Goal: Information Seeking & Learning: Check status

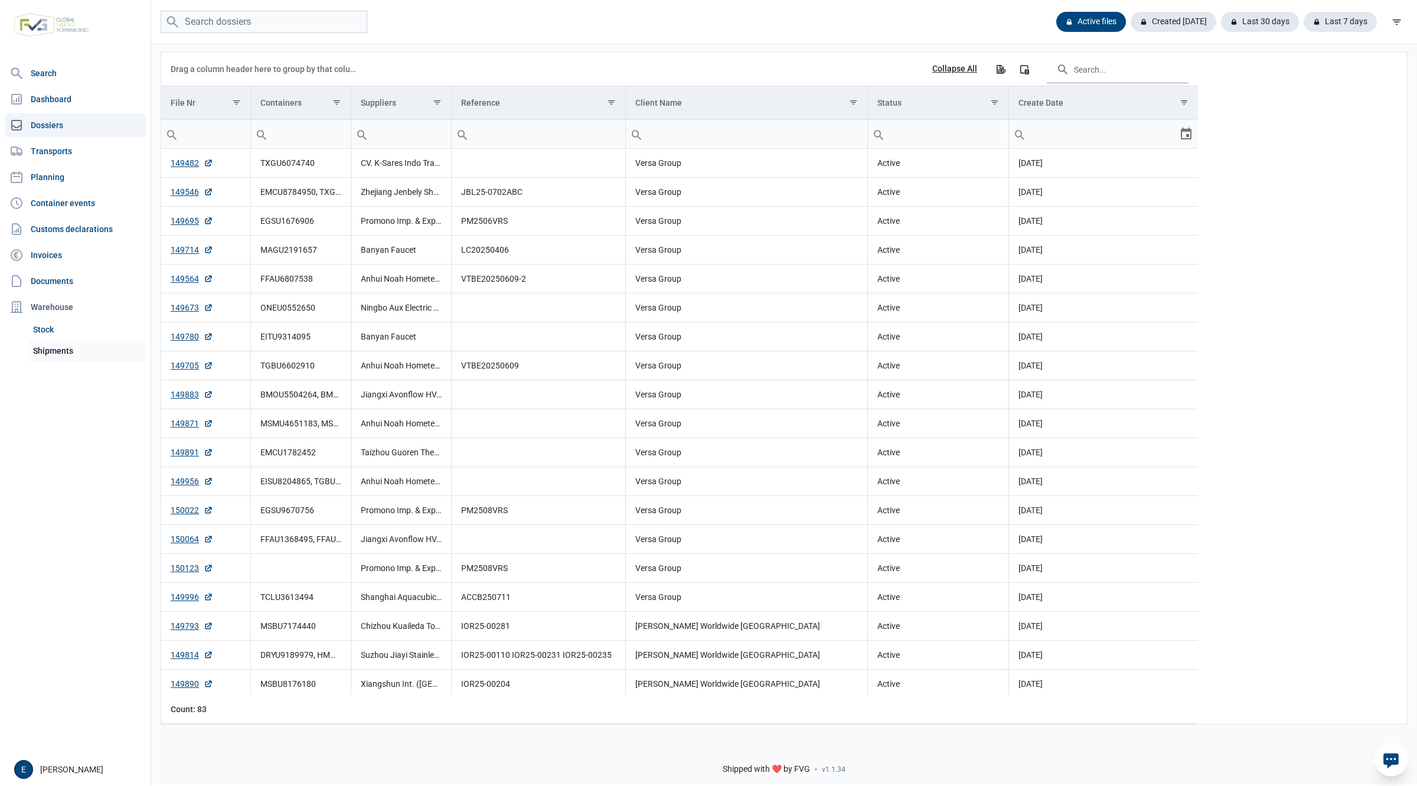
click at [60, 351] on link "Shipments" at bounding box center [87, 350] width 118 height 21
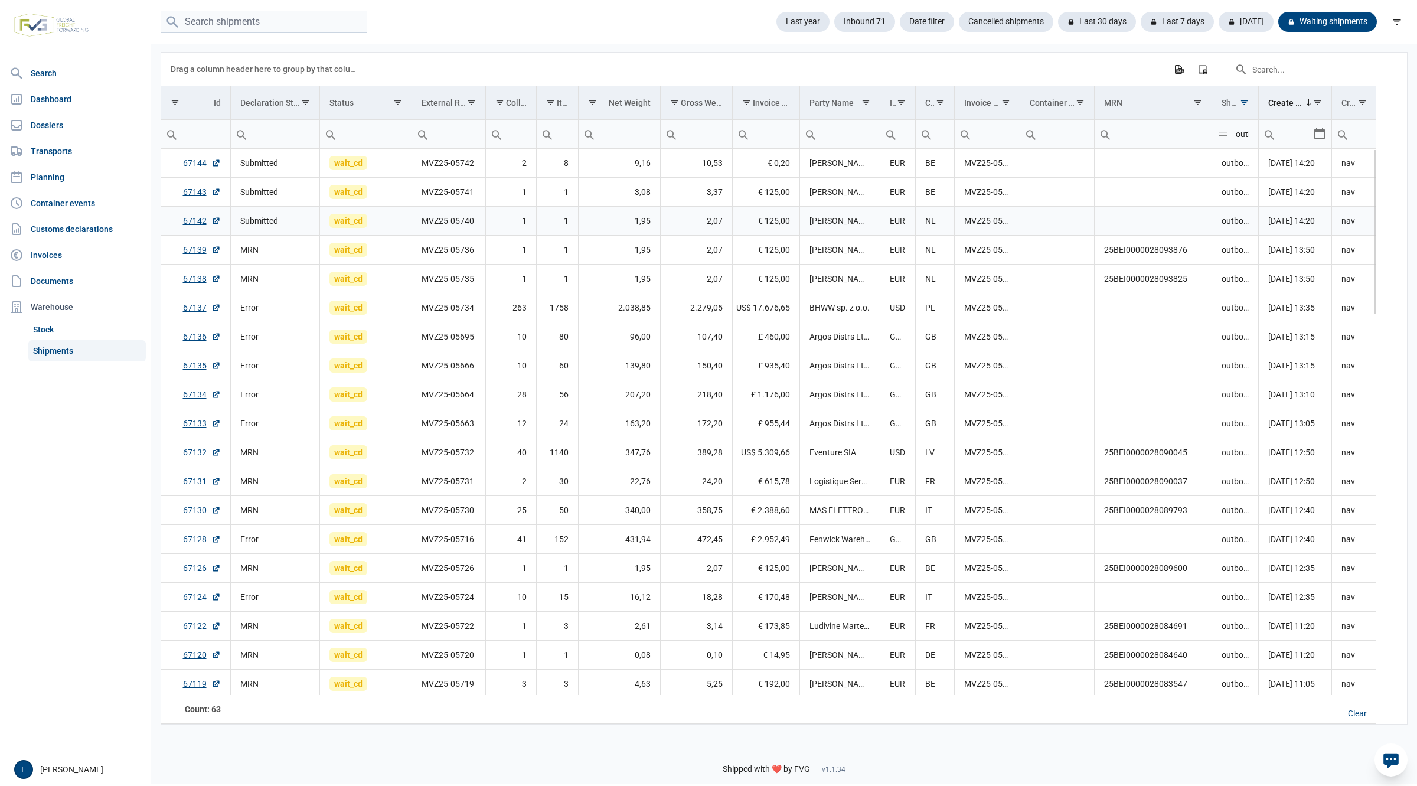
click at [1137, 219] on td "Data grid with 63 rows and 18 columns" at bounding box center [1154, 221] width 118 height 29
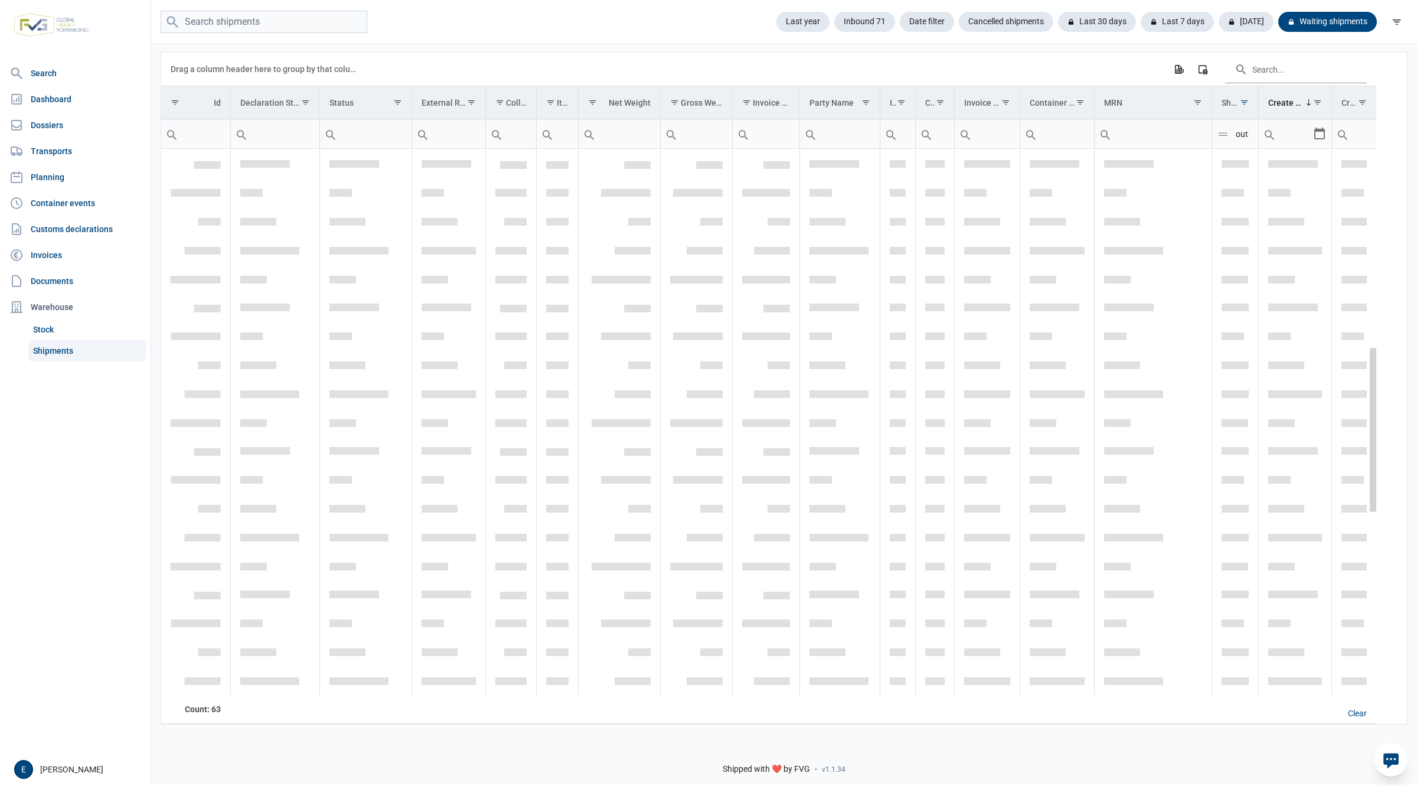
scroll to position [688, 0]
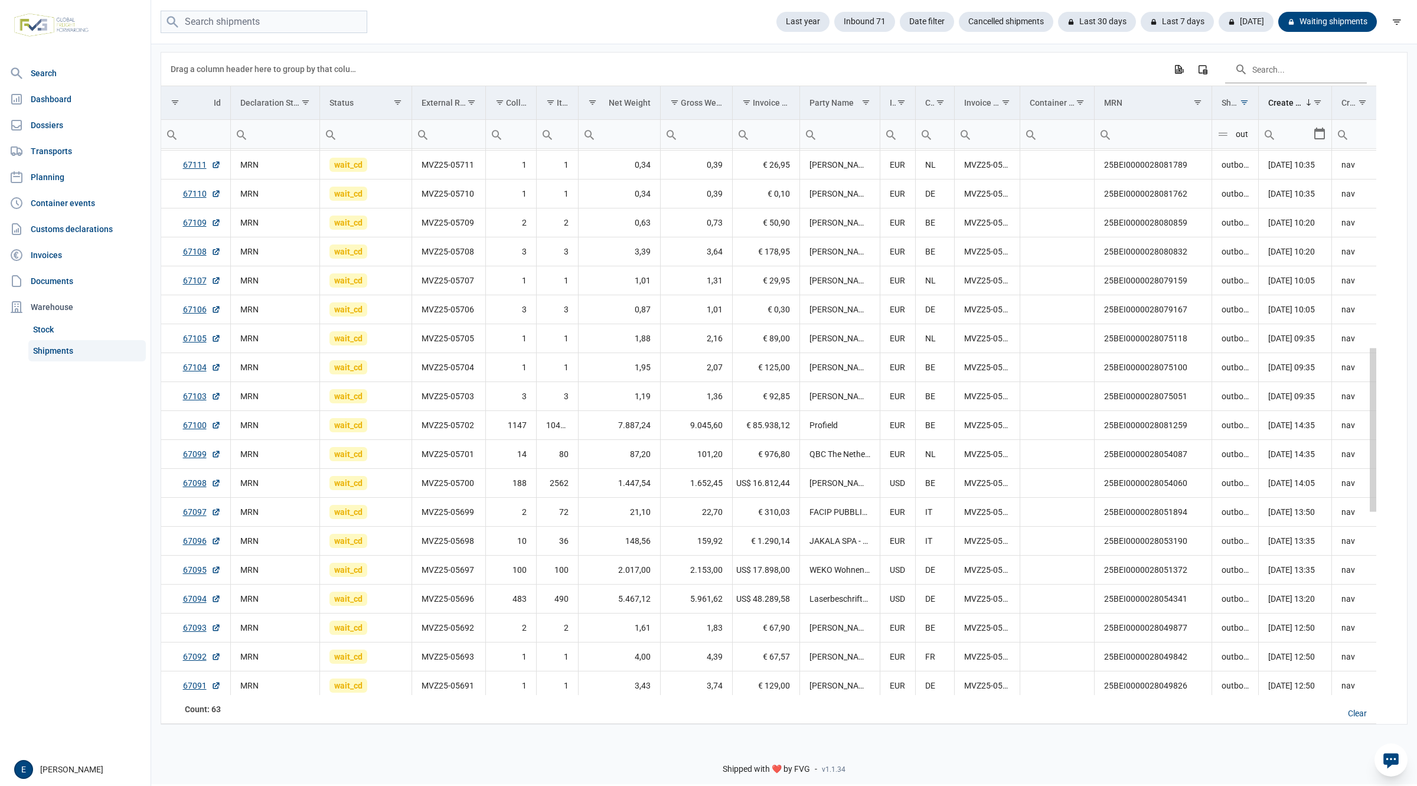
drag, startPoint x: 1373, startPoint y: 201, endPoint x: 1385, endPoint y: 415, distance: 214.7
click at [1385, 415] on body "For evaluation purposes only. Redistribution prohibited. Please register an exi…" at bounding box center [708, 372] width 1417 height 786
click at [715, 162] on td "0,39" at bounding box center [696, 163] width 72 height 29
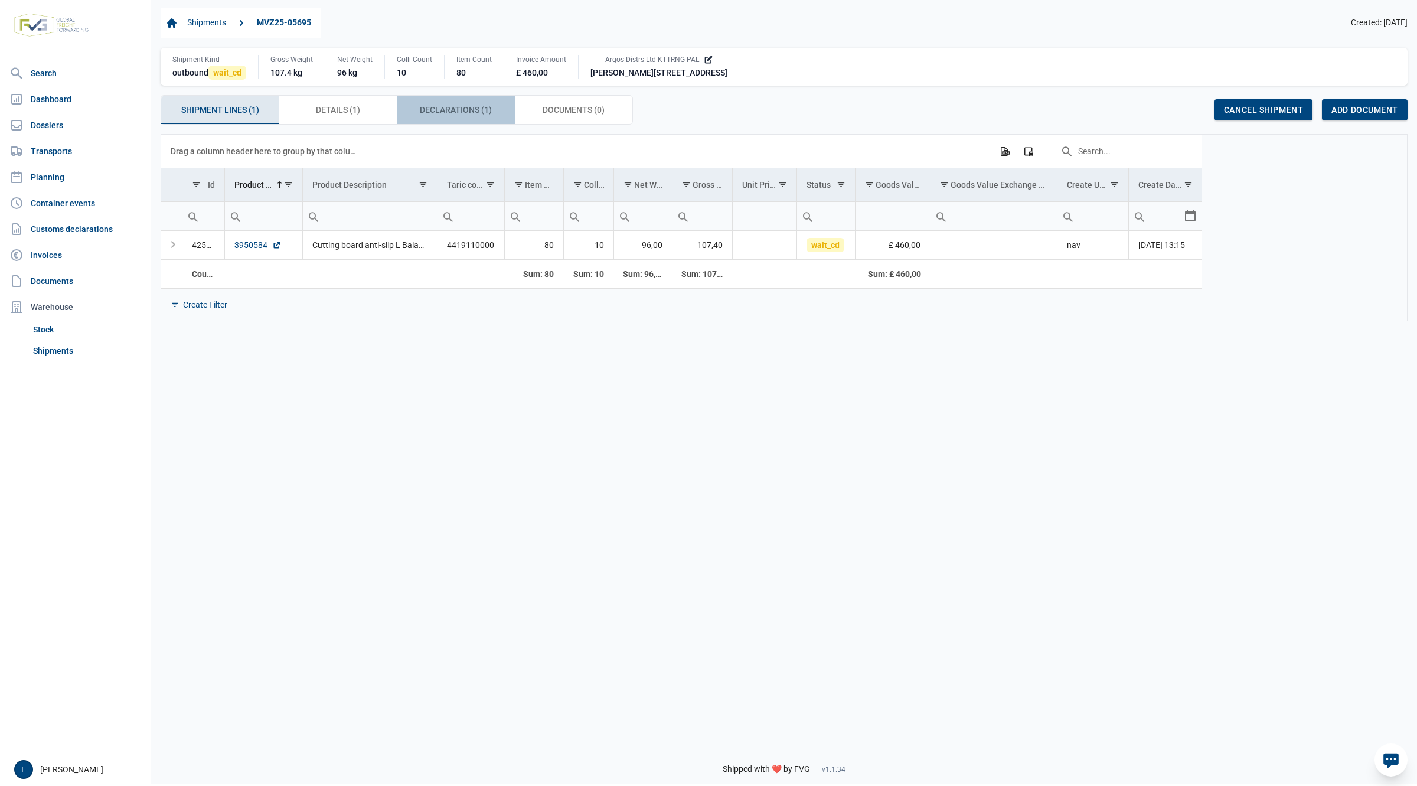
click at [429, 98] on div "Declarations (1) Declarations (1)" at bounding box center [456, 110] width 118 height 28
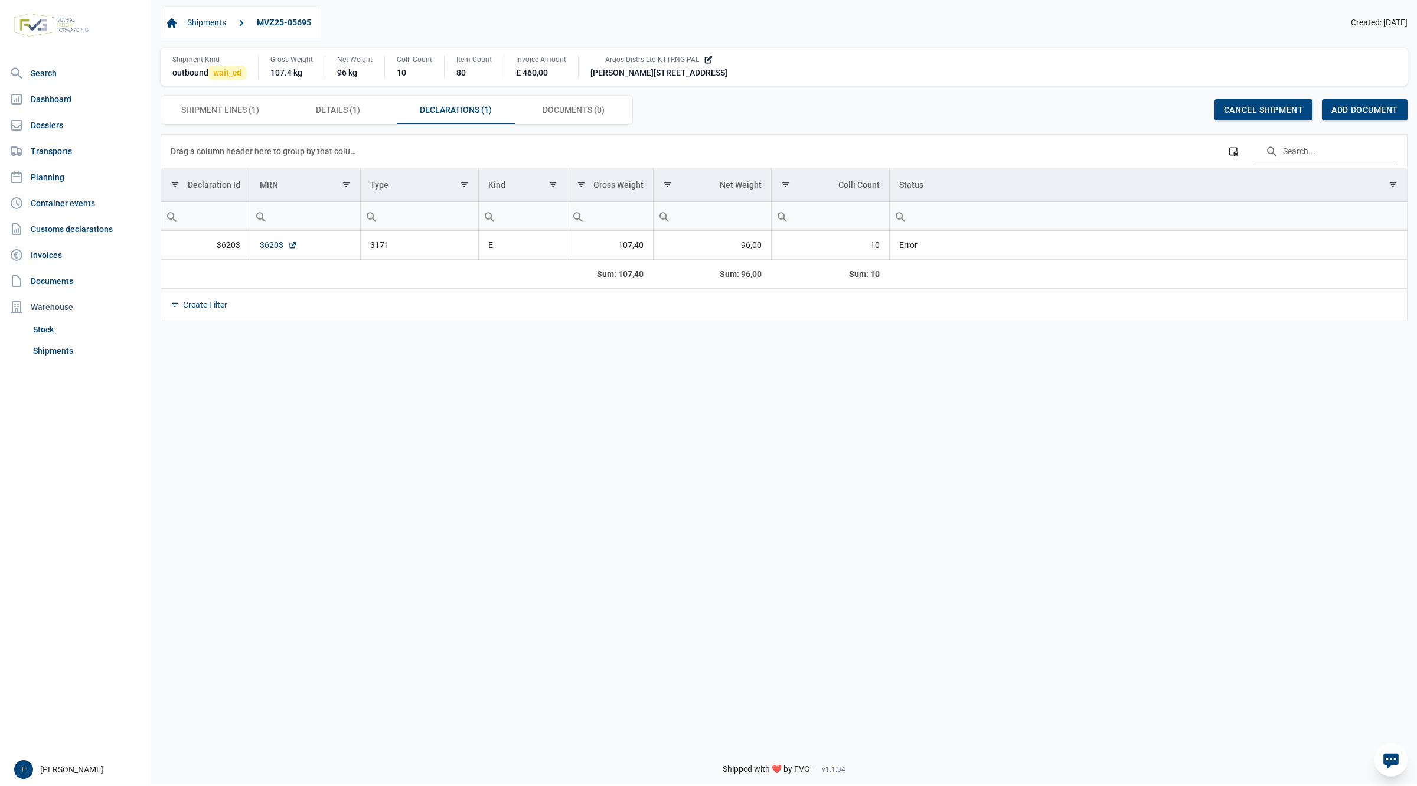
click at [272, 244] on link "36203" at bounding box center [279, 245] width 38 height 12
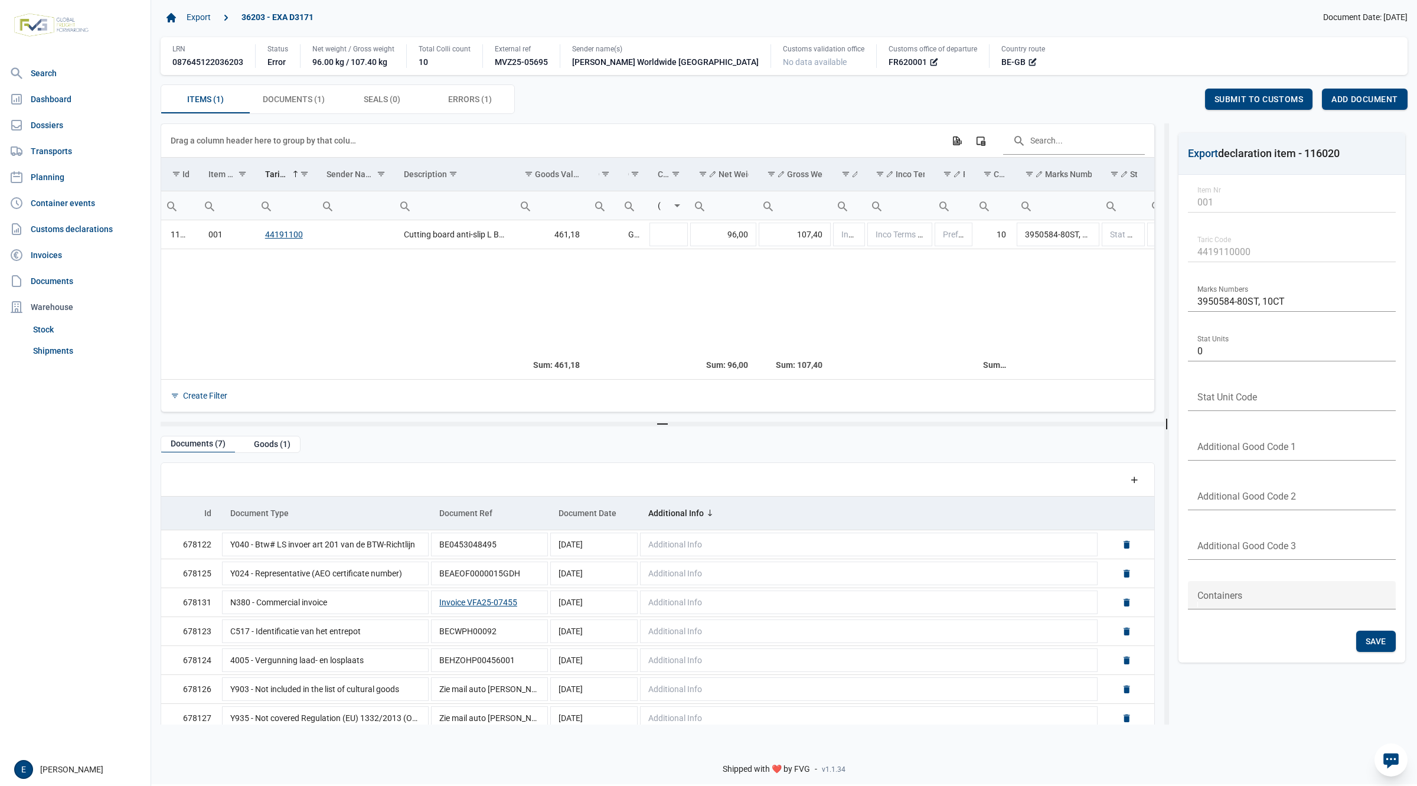
click at [913, 145] on div "Drag a column header here to group by that column Export all data to Excel Colu…" at bounding box center [658, 140] width 974 height 33
click at [740, 295] on td "Data grid with 1 rows and 28 columns" at bounding box center [723, 300] width 69 height 103
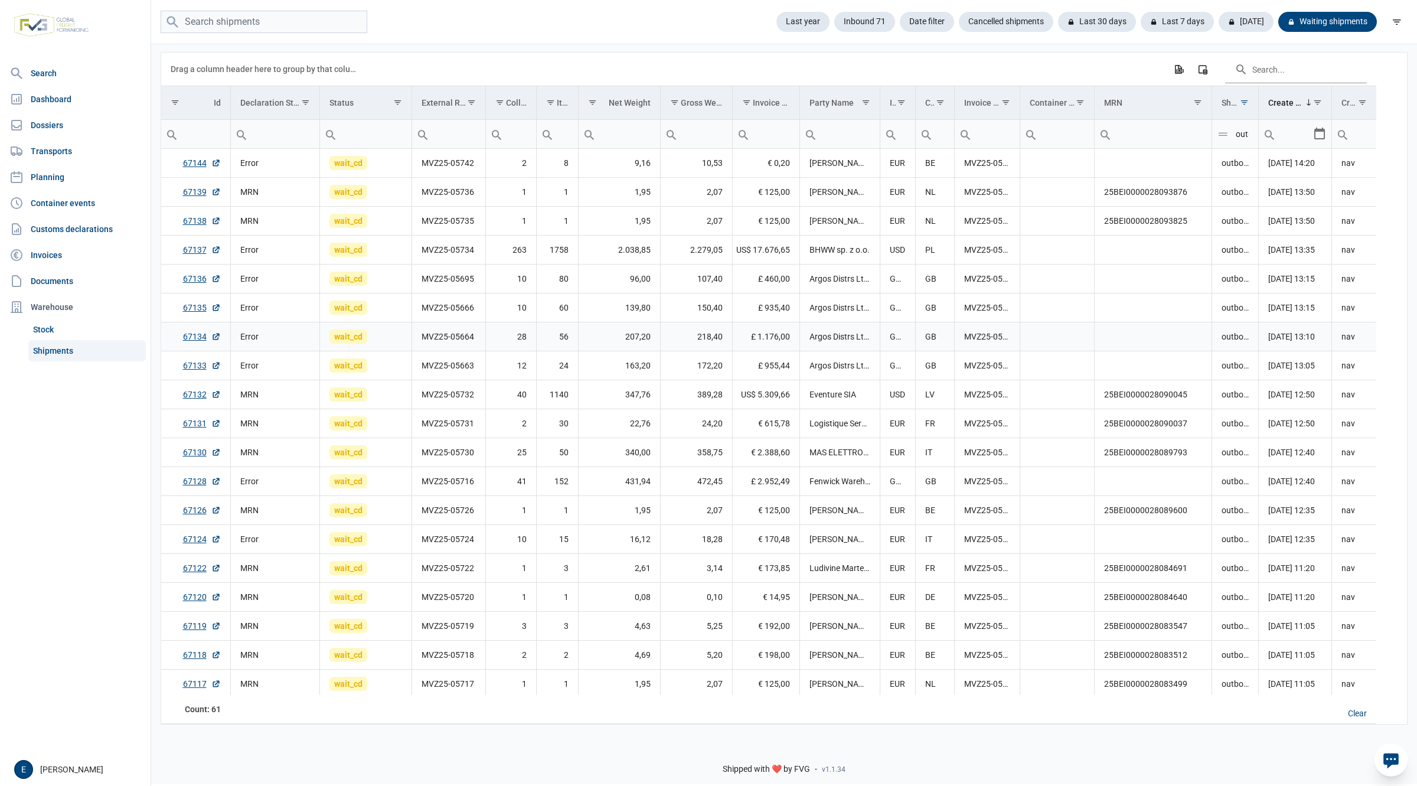
click at [200, 276] on link "67136" at bounding box center [202, 279] width 38 height 12
click at [201, 364] on link "67133" at bounding box center [202, 366] width 38 height 12
click at [426, 471] on td "MVZ25-05716" at bounding box center [449, 481] width 74 height 29
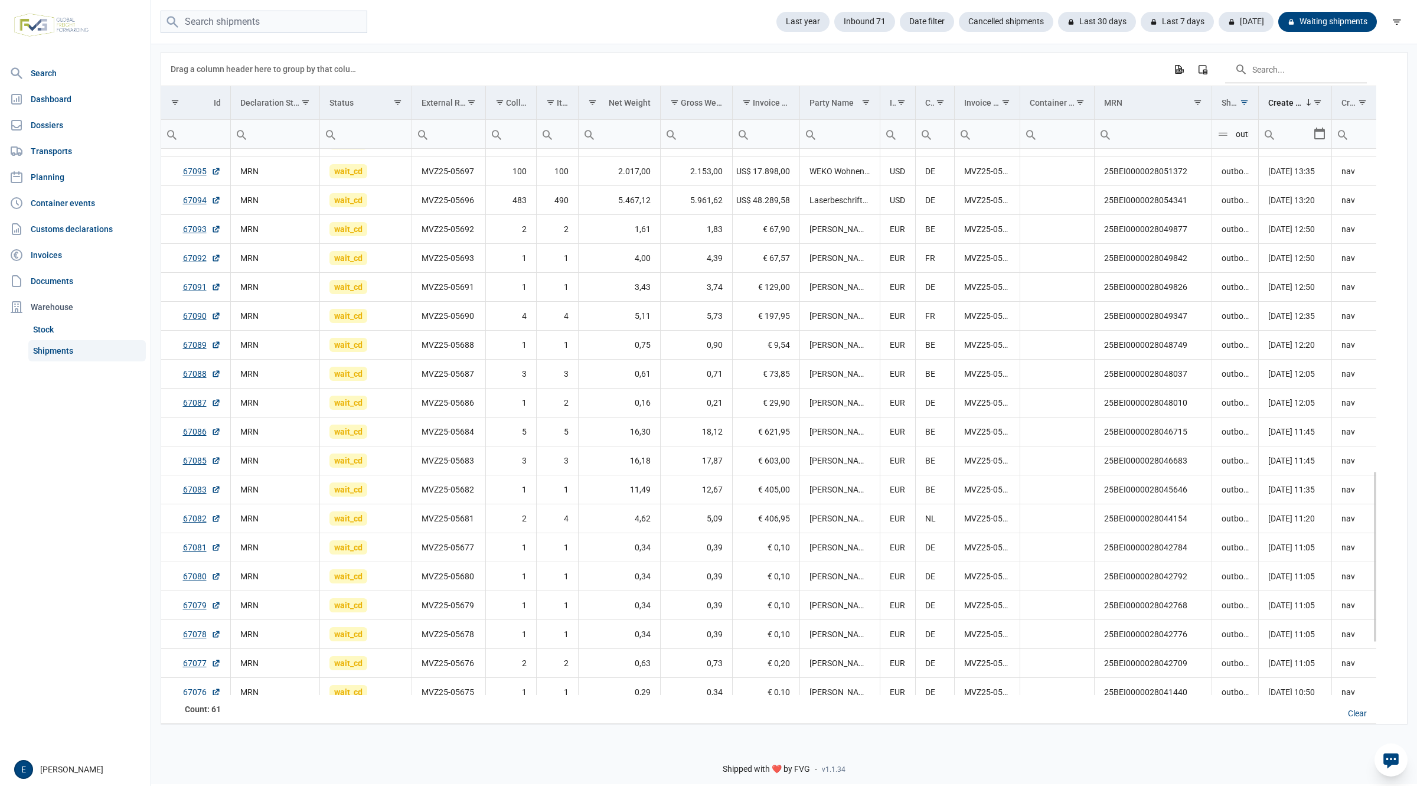
scroll to position [1029, 0]
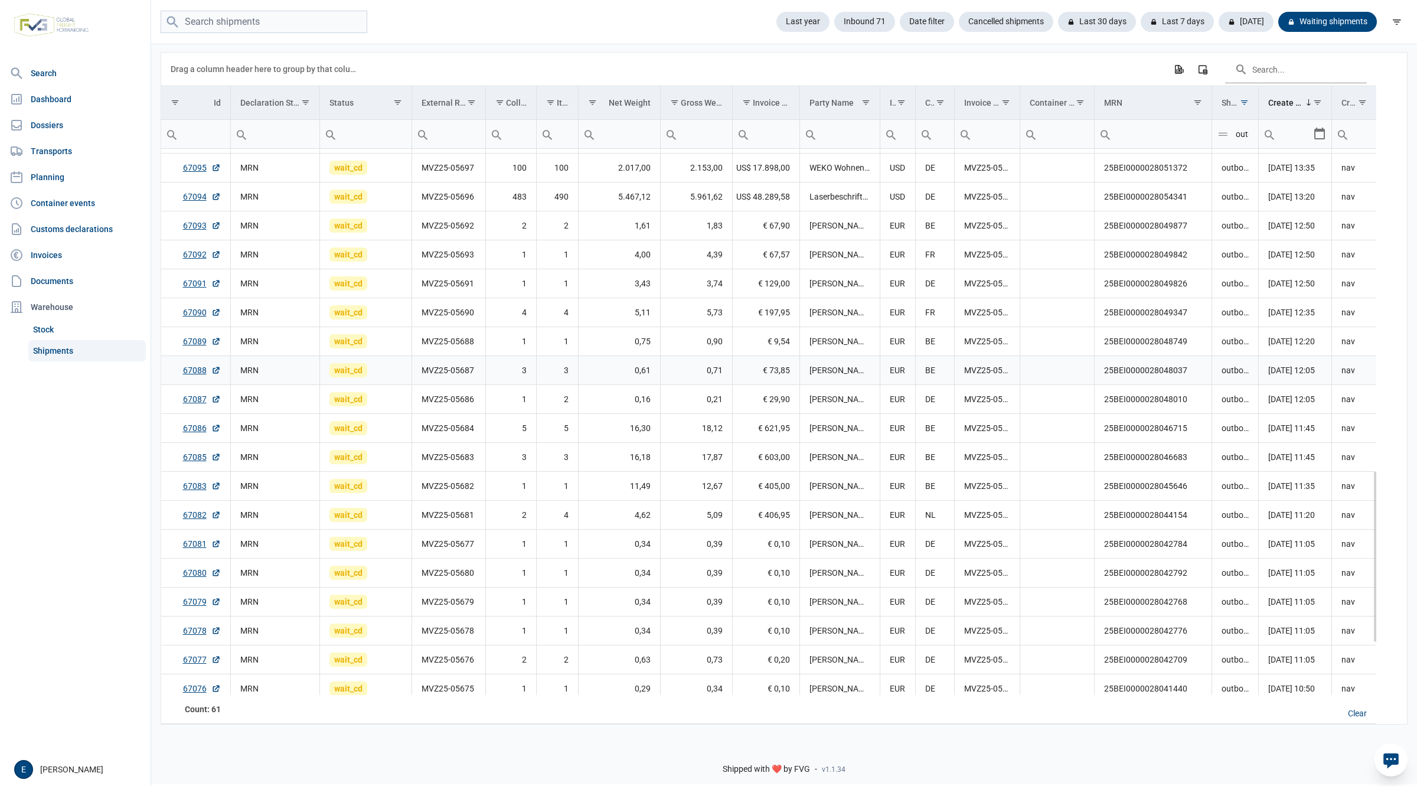
click at [362, 381] on td "wait_cd" at bounding box center [365, 370] width 92 height 29
click at [452, 338] on td "MVZ25-05688" at bounding box center [449, 341] width 74 height 29
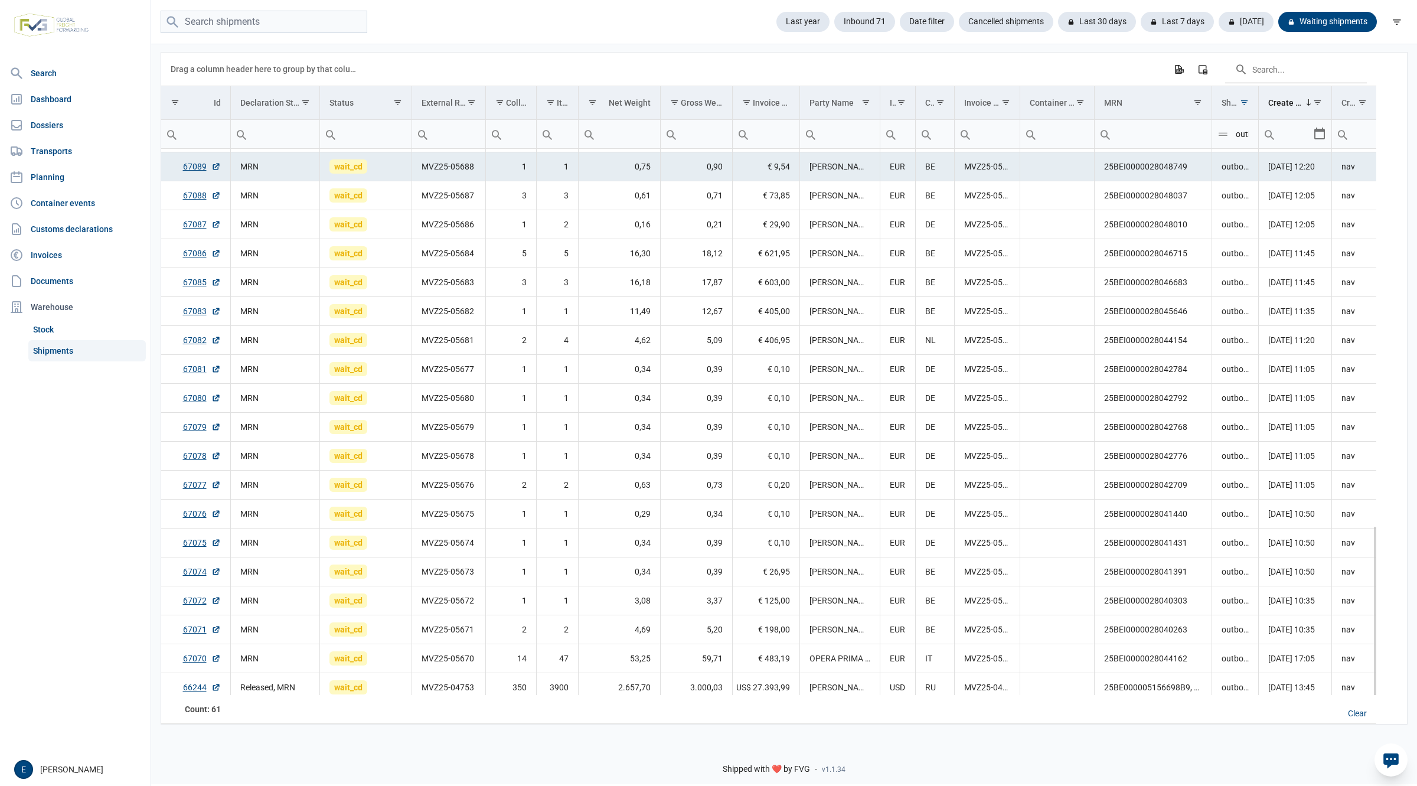
scroll to position [1202, 0]
click at [198, 687] on link "66244" at bounding box center [202, 687] width 38 height 12
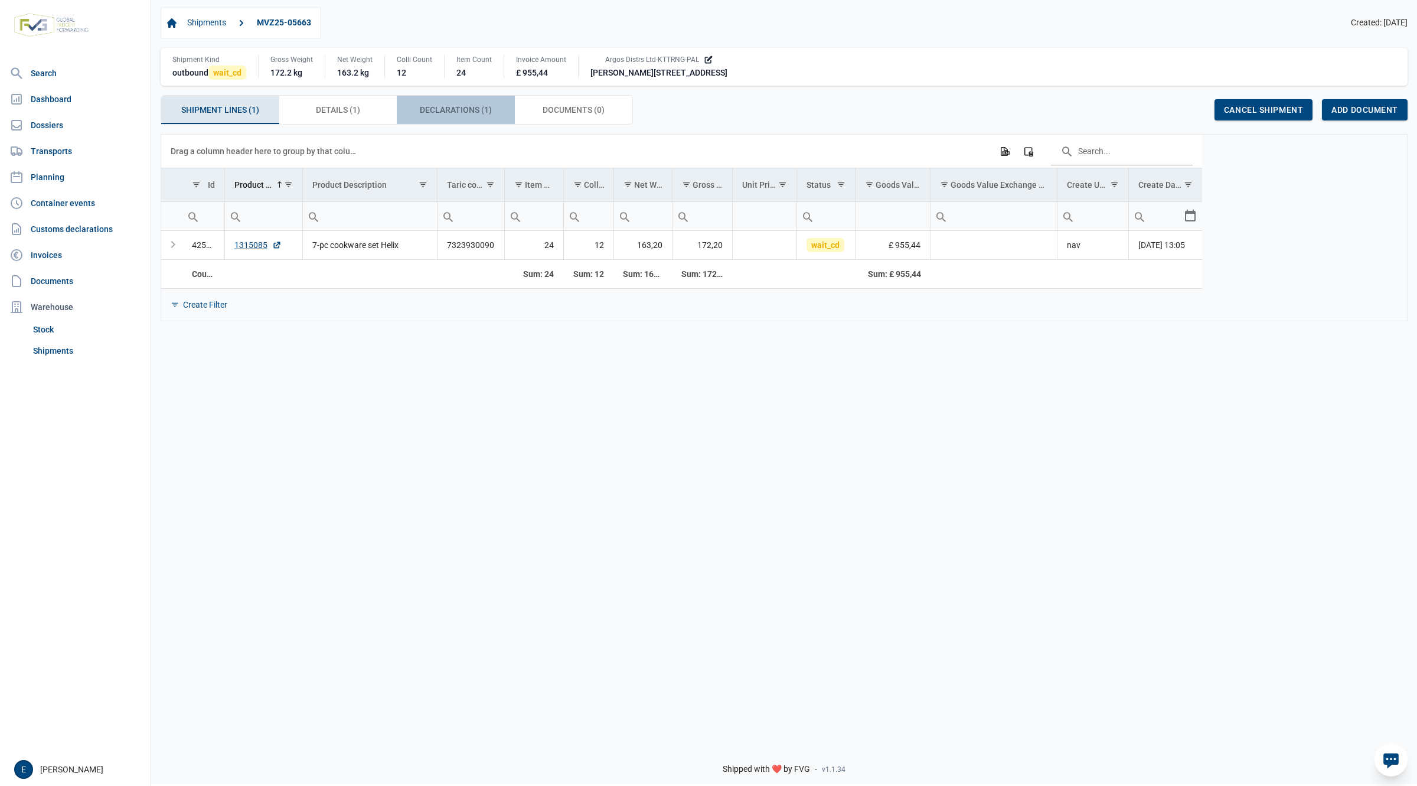
click at [443, 113] on span "Declarations (1) Declarations (1)" at bounding box center [456, 110] width 72 height 14
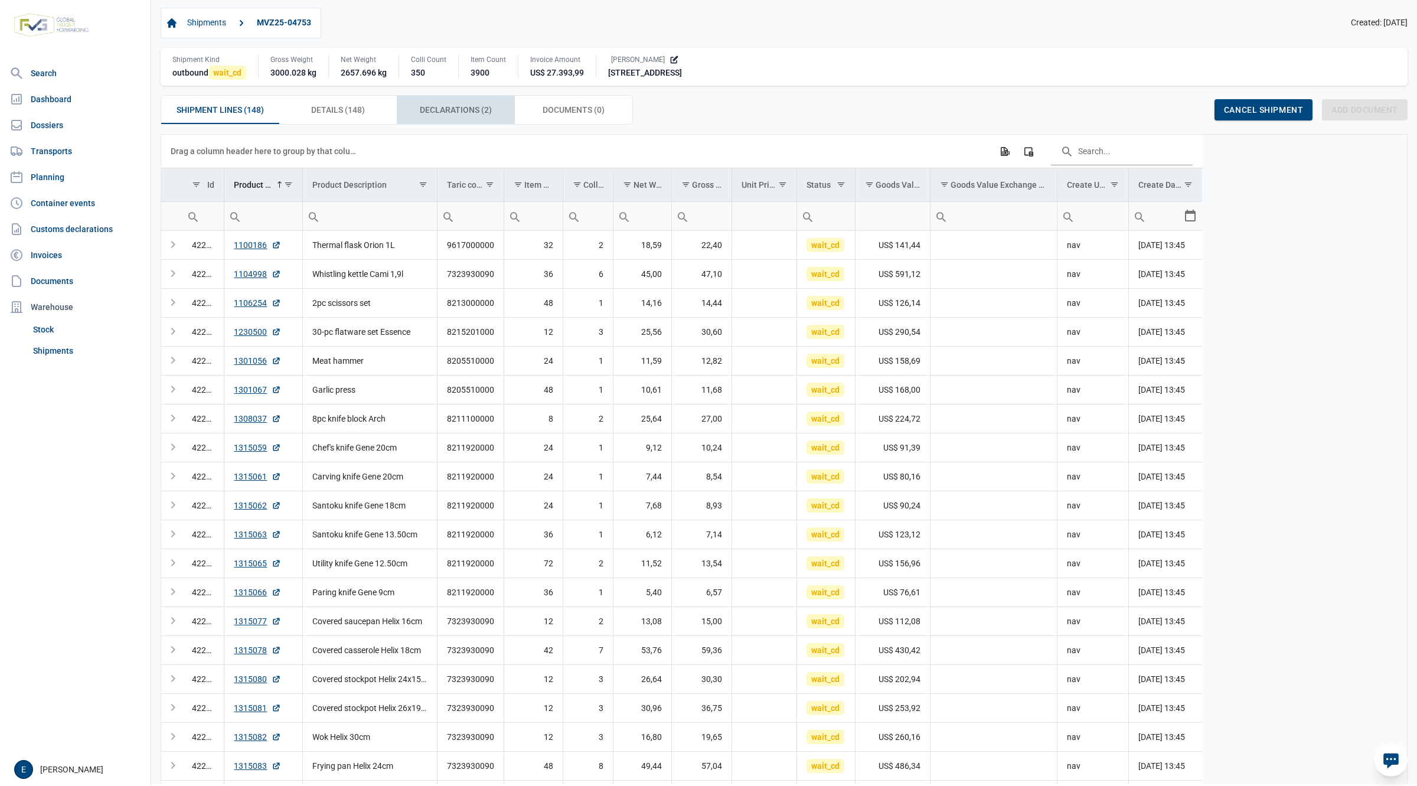
click at [459, 113] on span "Declarations (2) Declarations (2)" at bounding box center [456, 110] width 72 height 14
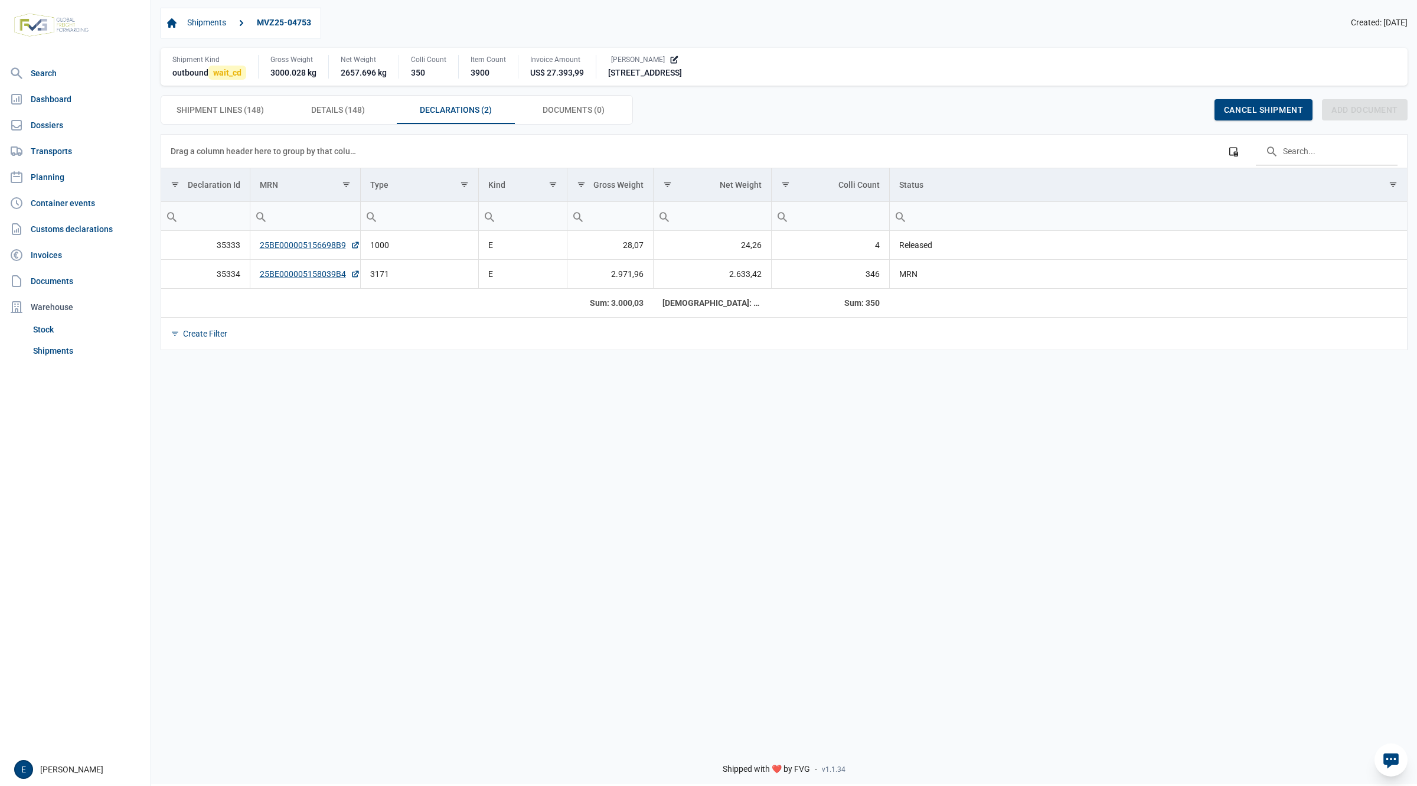
click at [582, 457] on div "Data grid with 2 rows and 8 columns Drag a column header here to group by that …" at bounding box center [784, 434] width 1266 height 600
click at [451, 245] on td "1000" at bounding box center [419, 245] width 118 height 29
click at [441, 272] on td "3171" at bounding box center [419, 273] width 118 height 29
click at [390, 100] on div "Details (148) Details (148)" at bounding box center [338, 110] width 118 height 28
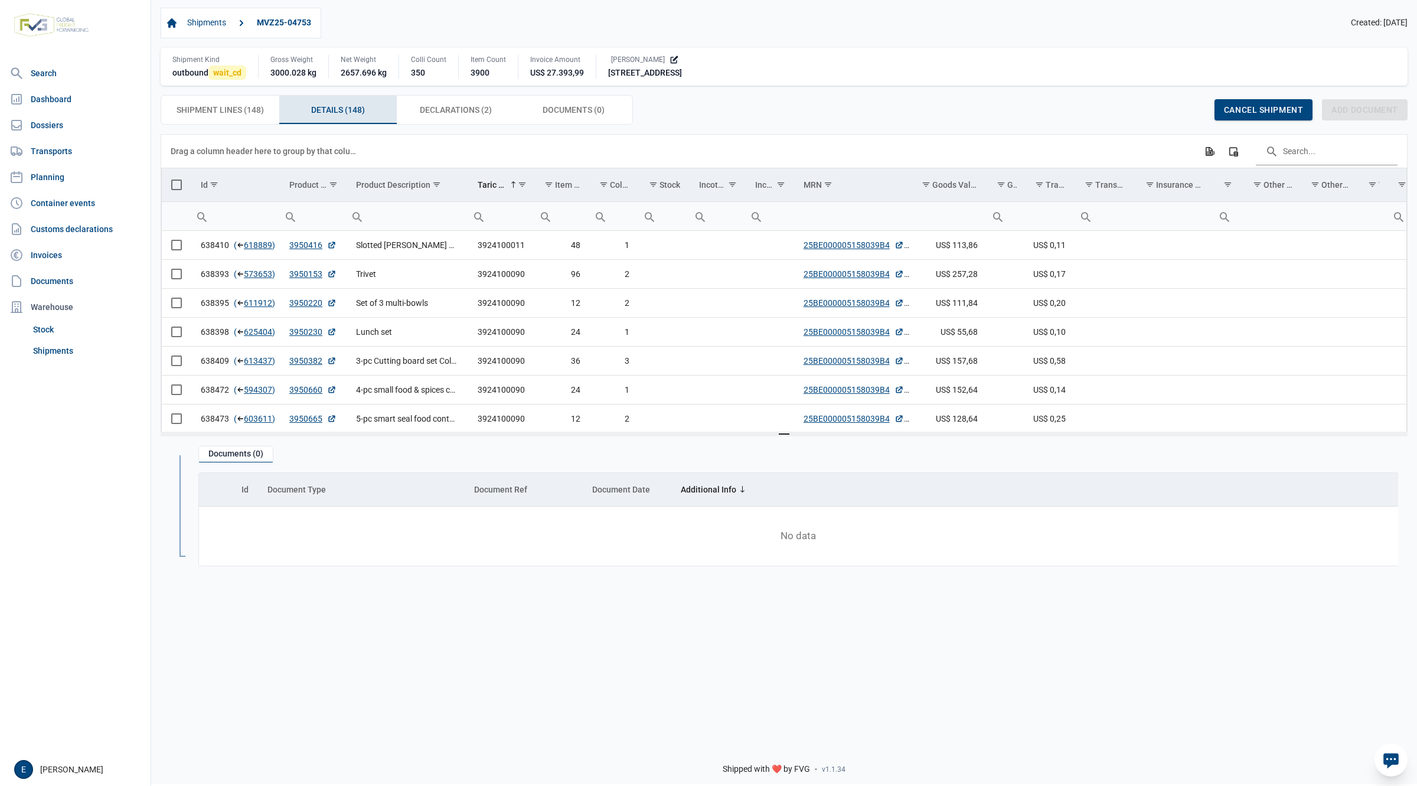
click at [336, 17] on div "Shipments MVZ25-04753 Created: [DATE]" at bounding box center [784, 23] width 1247 height 31
click at [321, 23] on div "Shipments MVZ25-04753" at bounding box center [241, 23] width 161 height 31
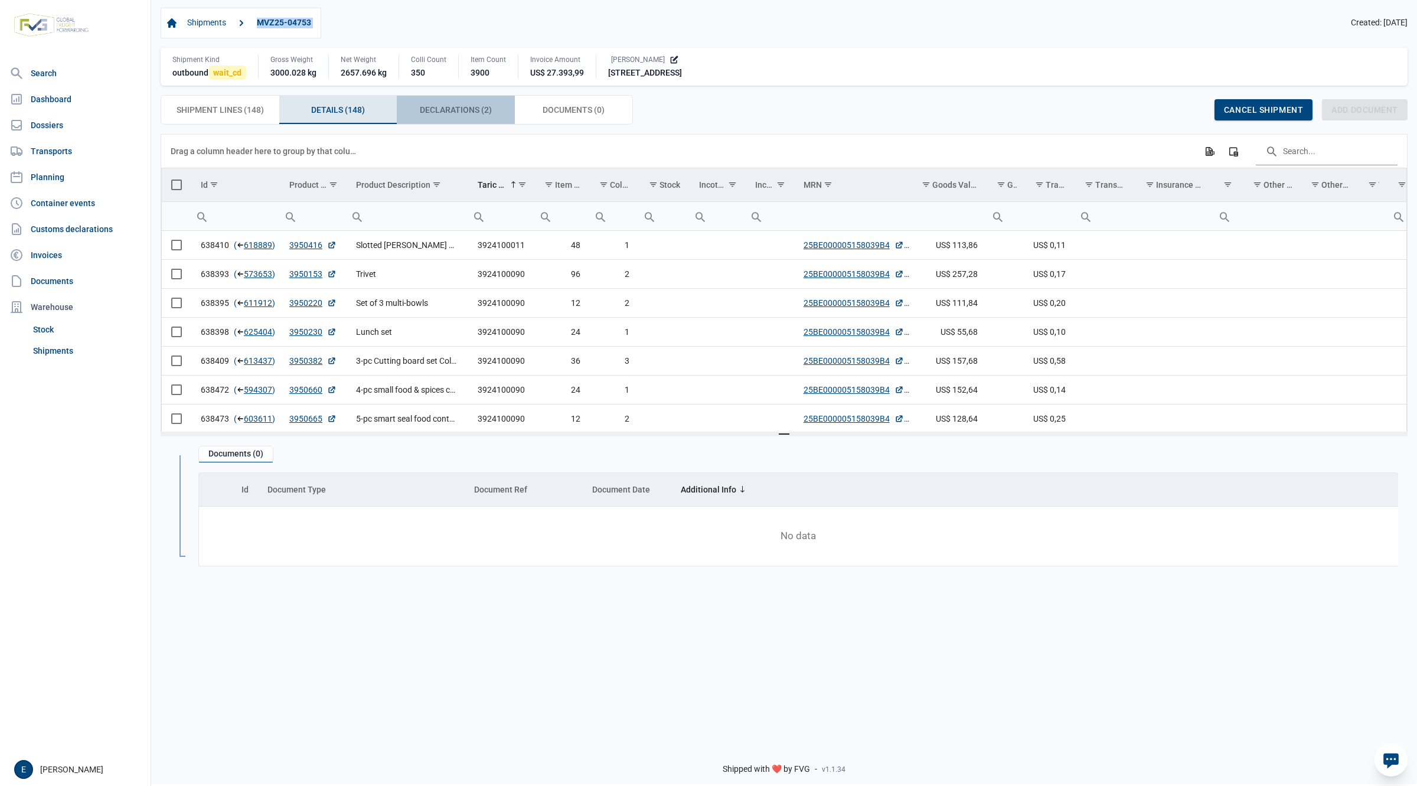
click at [451, 107] on span "Declarations (2) Declarations (2)" at bounding box center [456, 110] width 72 height 14
